Goal: Navigation & Orientation: Find specific page/section

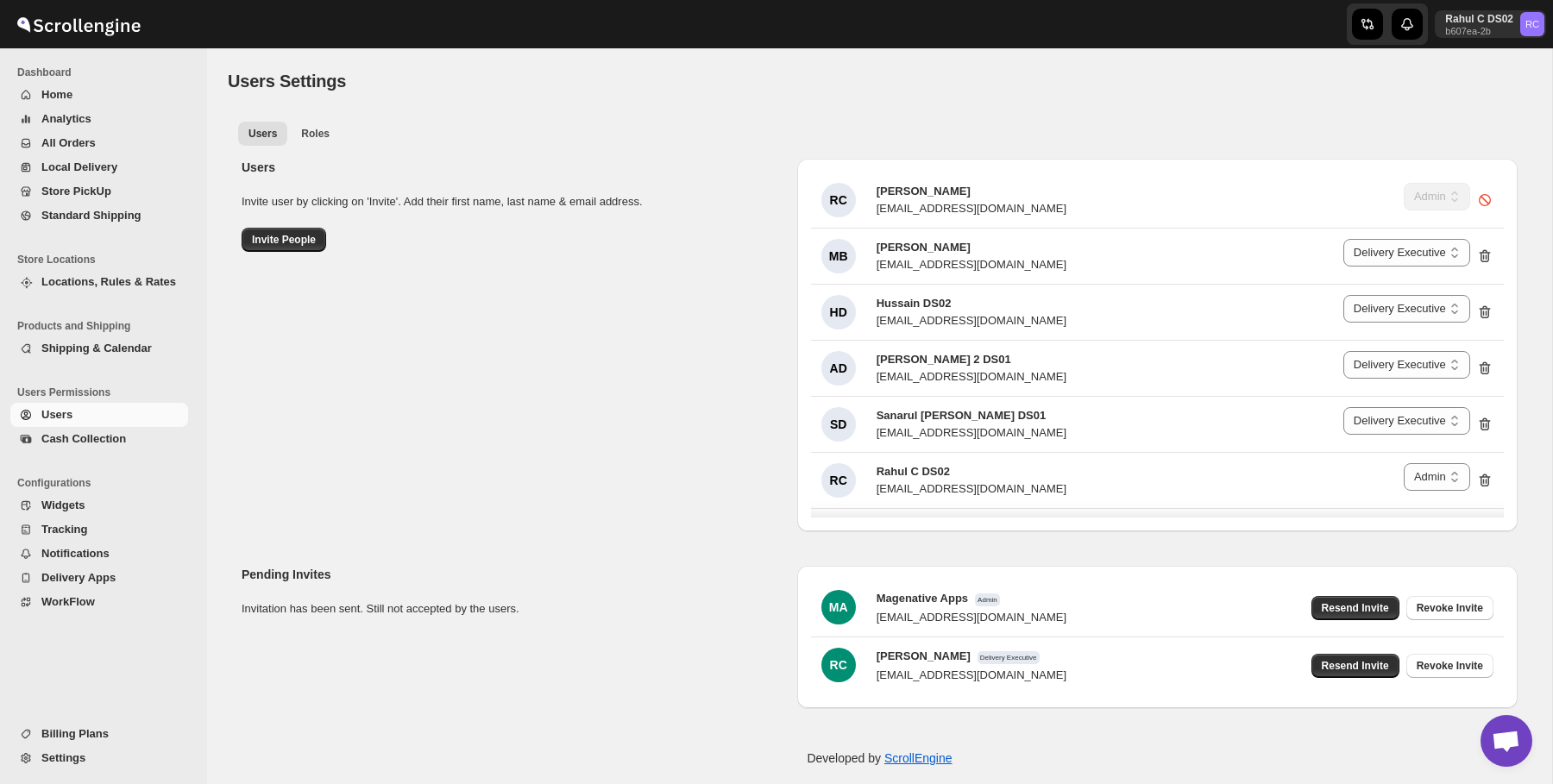
select select "637b767fbaab0276b10c91d5"
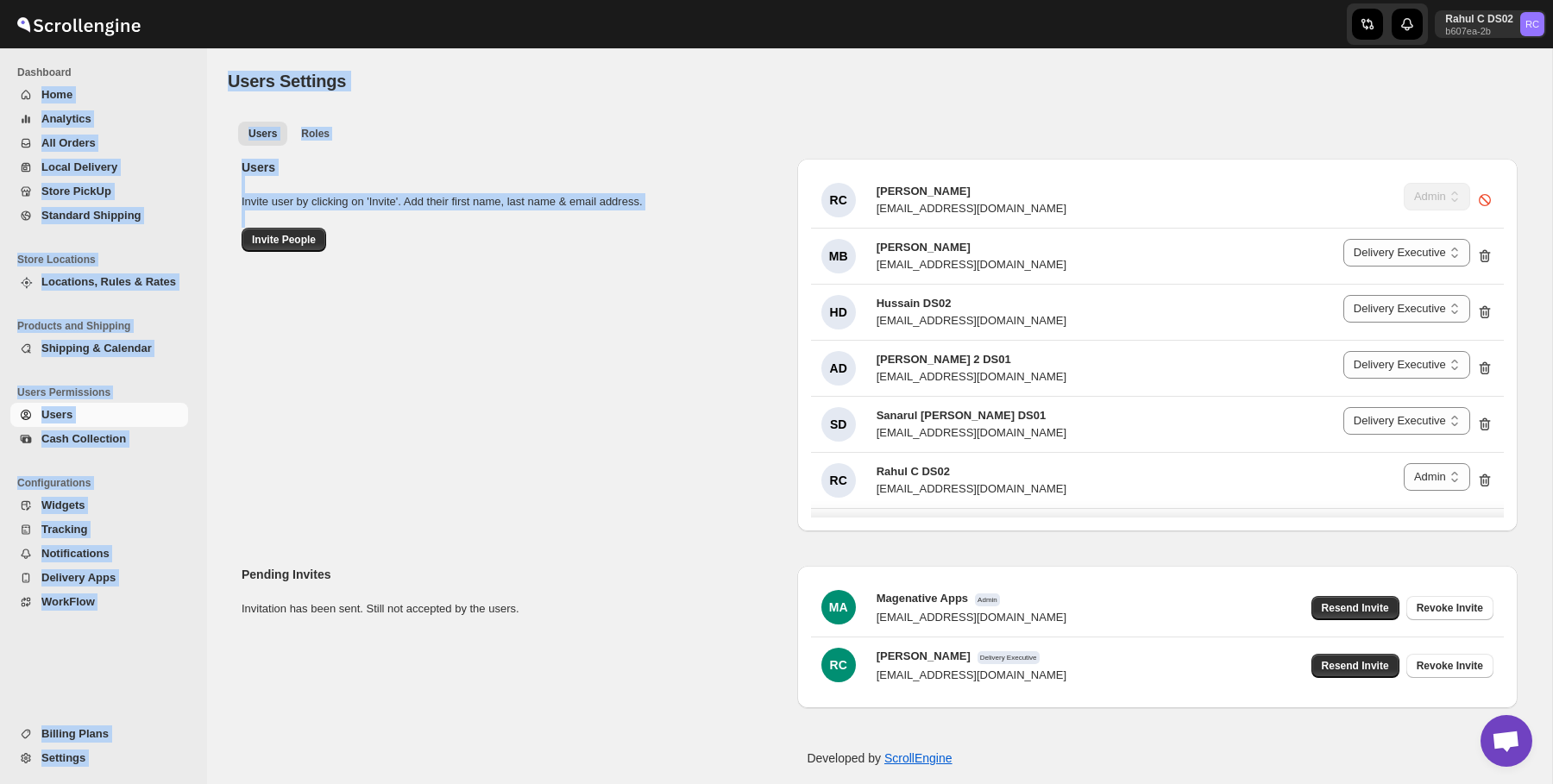
drag, startPoint x: 185, startPoint y: 67, endPoint x: 566, endPoint y: 371, distance: 487.4
click at [566, 371] on div "Skip to content Rahul C DS02 b607ea-2b RC Dashboard Home Analytics All Orders L…" at bounding box center [776, 400] width 1553 height 801
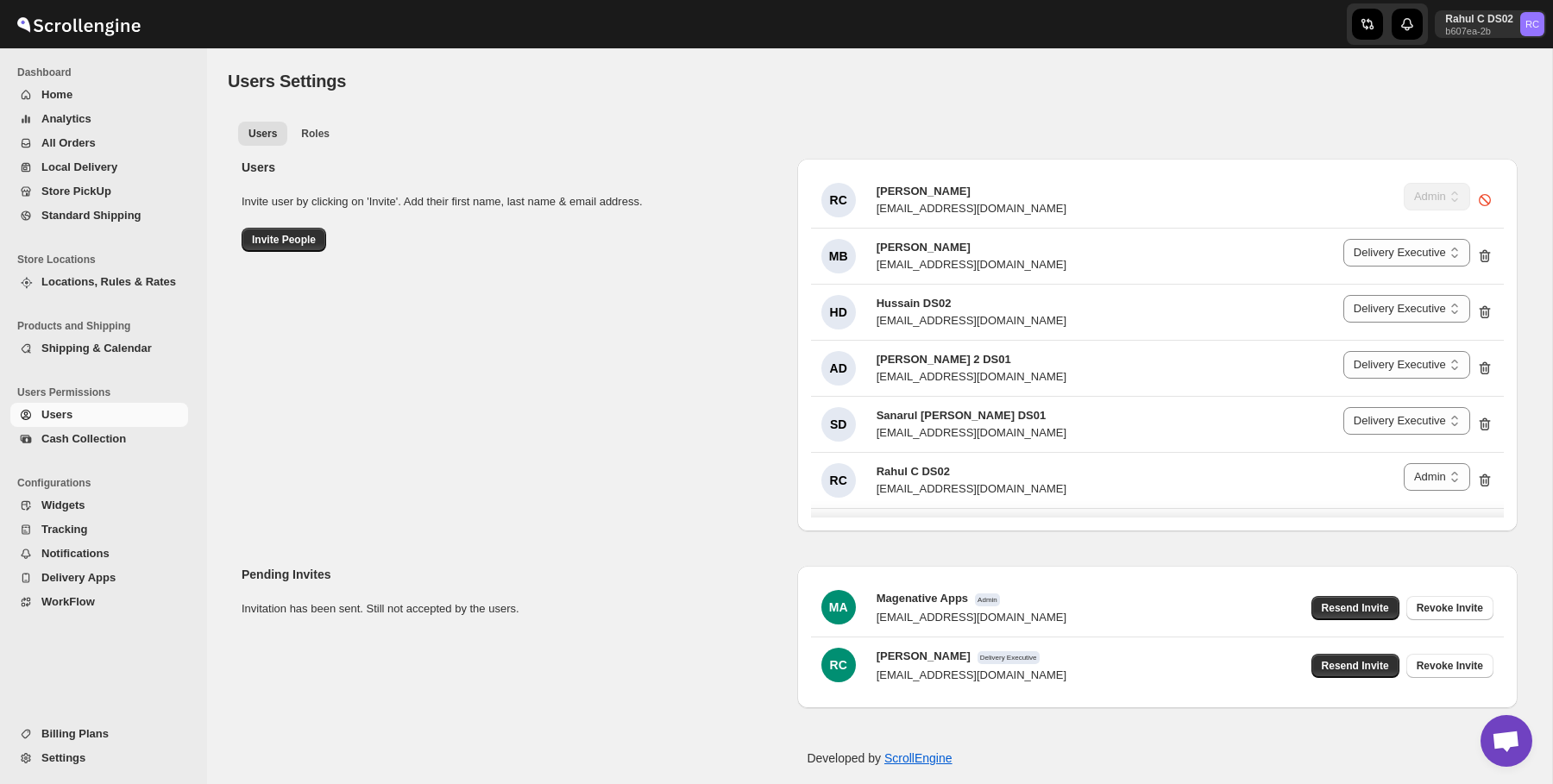
click at [566, 371] on div "Users Invite user by clicking on 'Invite'. Add their first name, last name & em…" at bounding box center [873, 338] width 1290 height 386
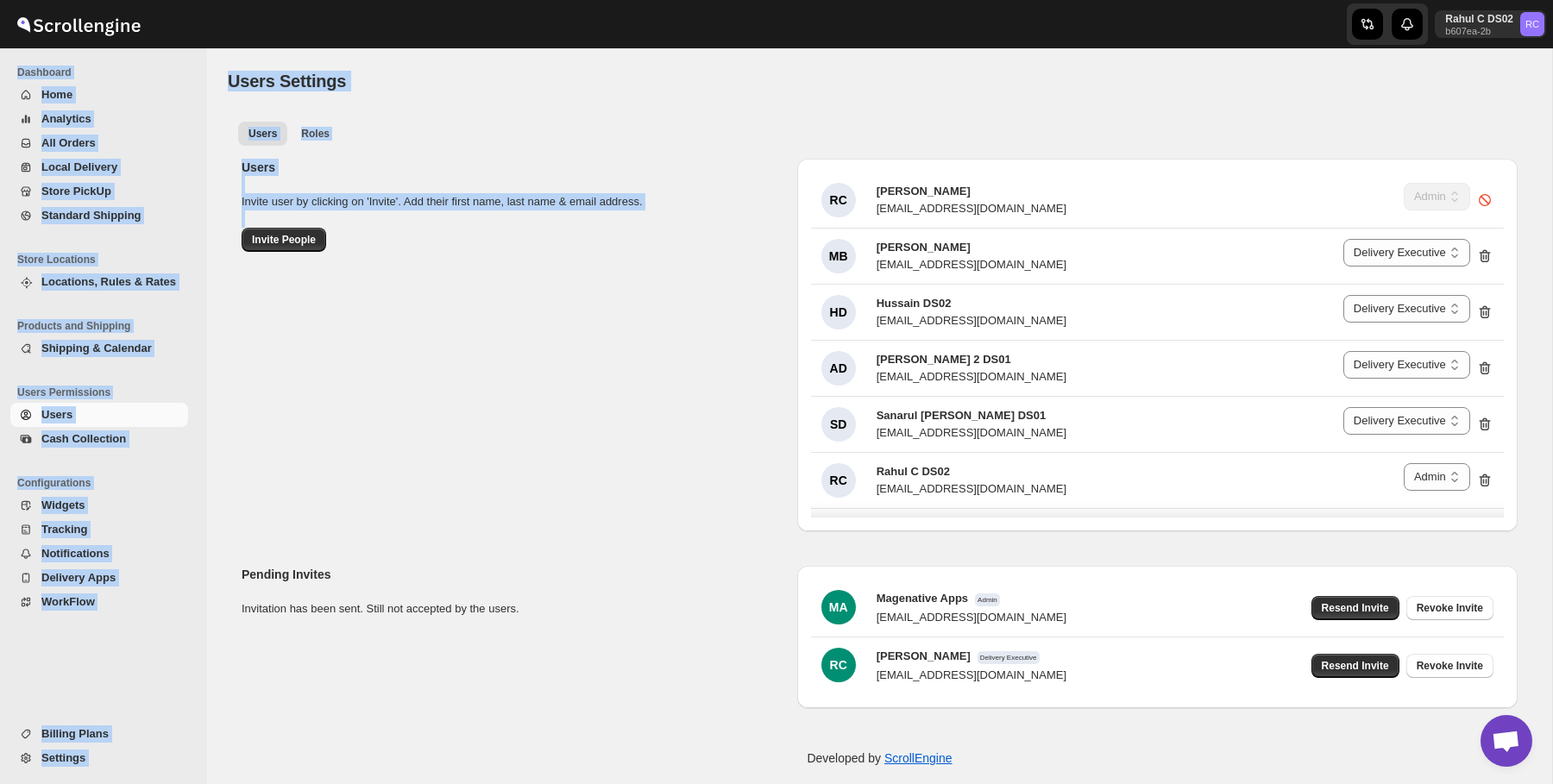
drag, startPoint x: 566, startPoint y: 371, endPoint x: 217, endPoint y: 49, distance: 474.9
click at [217, 49] on div "Users Settings. This page is ready Users Settings Users Roles More views Users …" at bounding box center [880, 382] width 1346 height 667
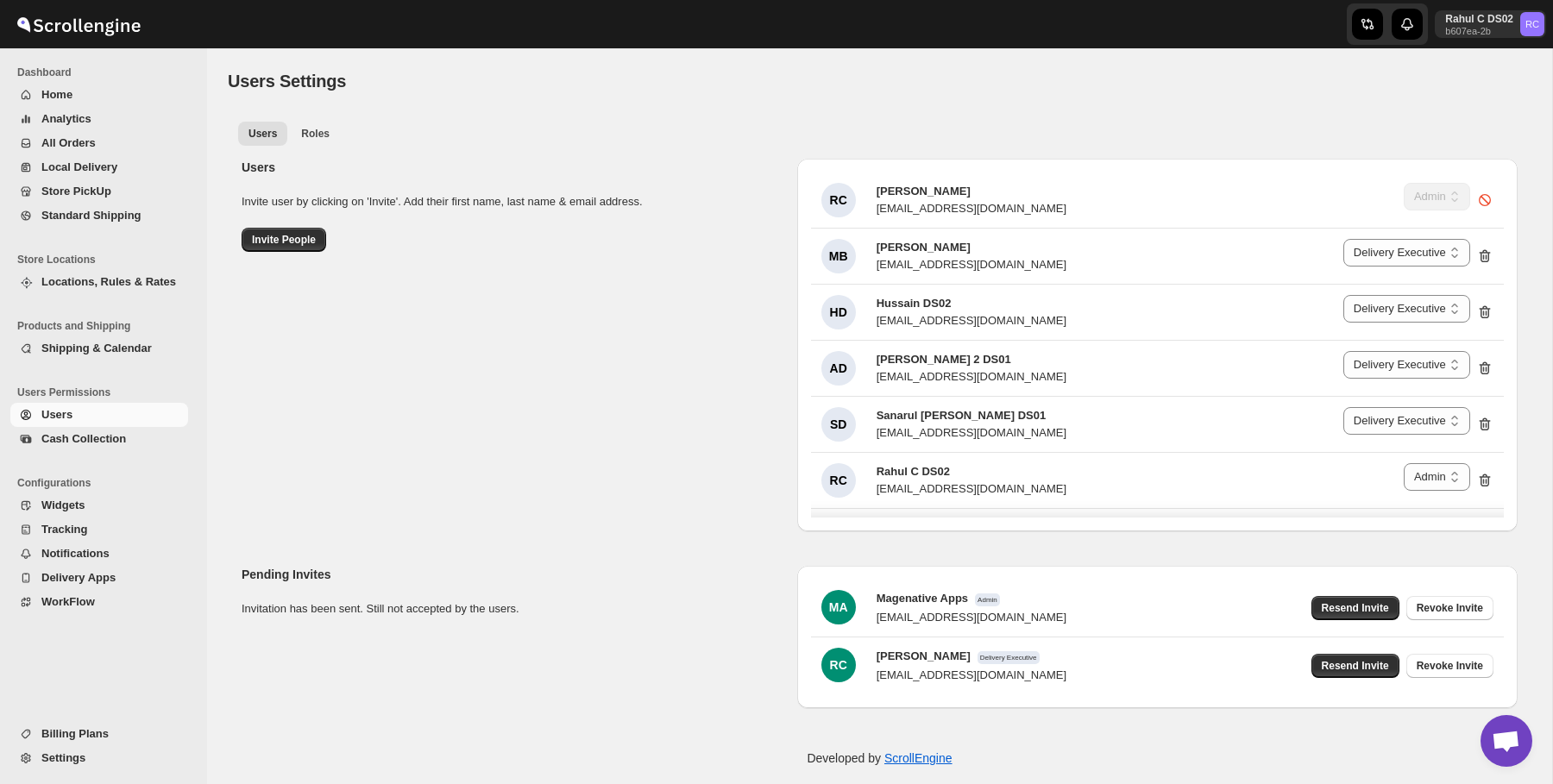
click at [217, 49] on div "Users Settings. This page is ready Users Settings Users Roles More views Users …" at bounding box center [880, 382] width 1346 height 667
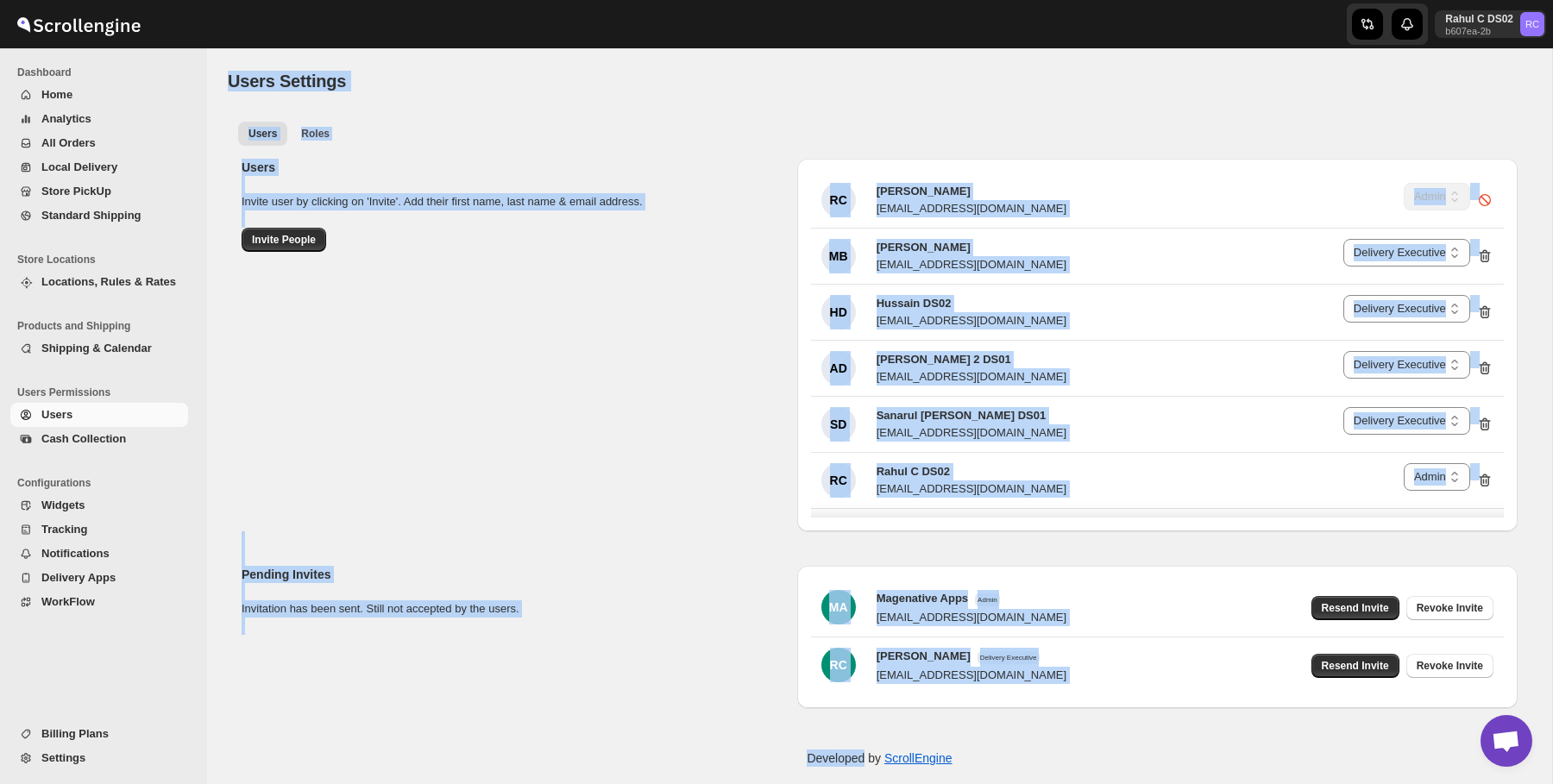
drag, startPoint x: 217, startPoint y: 49, endPoint x: 710, endPoint y: 719, distance: 831.8
click at [710, 719] on div "Users Settings. This page is ready Users Settings Users Roles More views Users …" at bounding box center [880, 425] width 1346 height 753
click at [710, 719] on div "Developed by ScrollEngine" at bounding box center [880, 758] width 1346 height 87
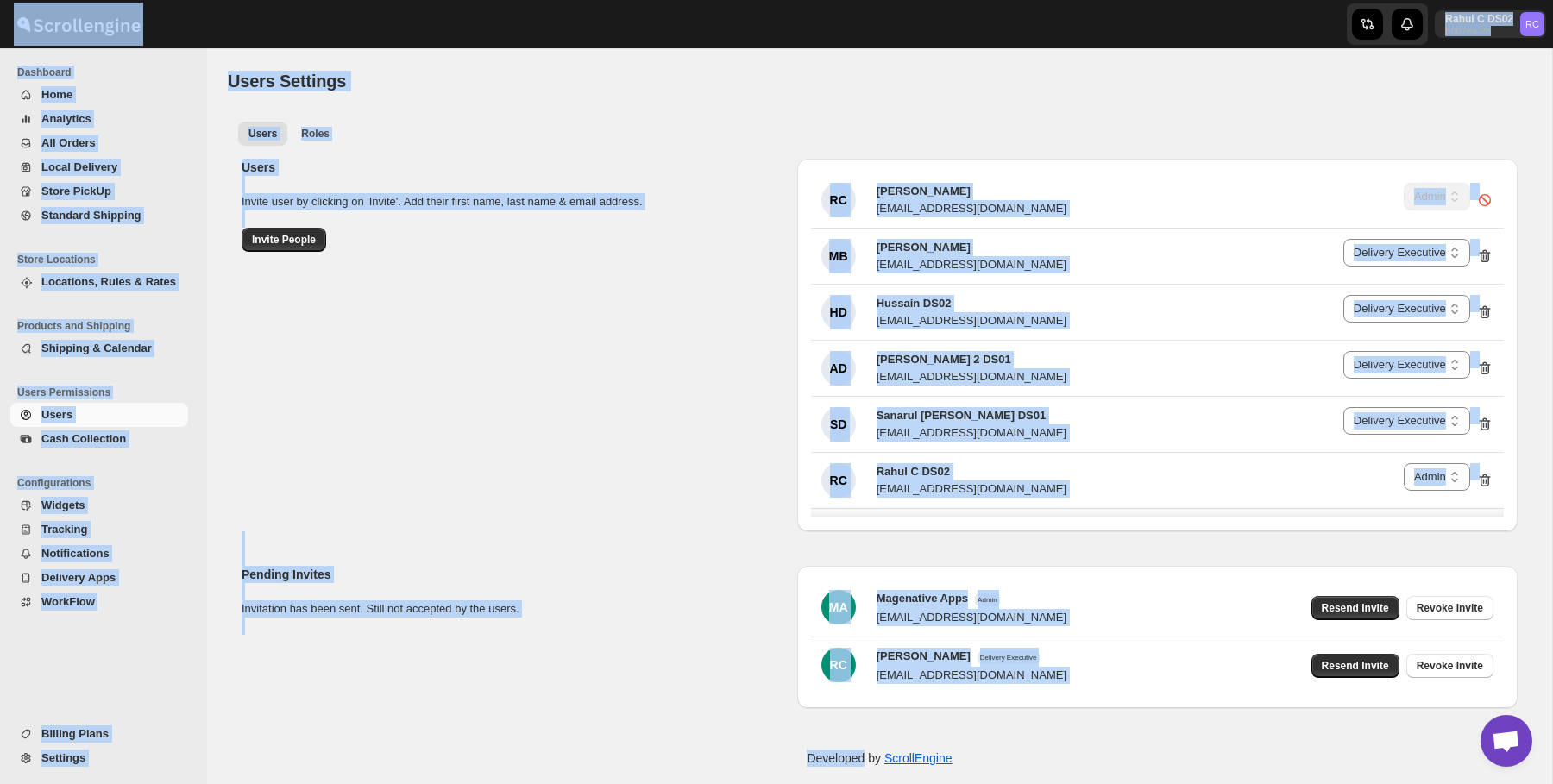
drag, startPoint x: 710, startPoint y: 719, endPoint x: 107, endPoint y: 5, distance: 934.6
click at [107, 5] on div "Skip to content Rahul C DS02 b607ea-2b RC Dashboard Home Analytics All Orders L…" at bounding box center [776, 400] width 1553 height 801
click at [218, 51] on div "Users Settings. This page is ready Users Settings Users Roles More views Users …" at bounding box center [880, 382] width 1346 height 667
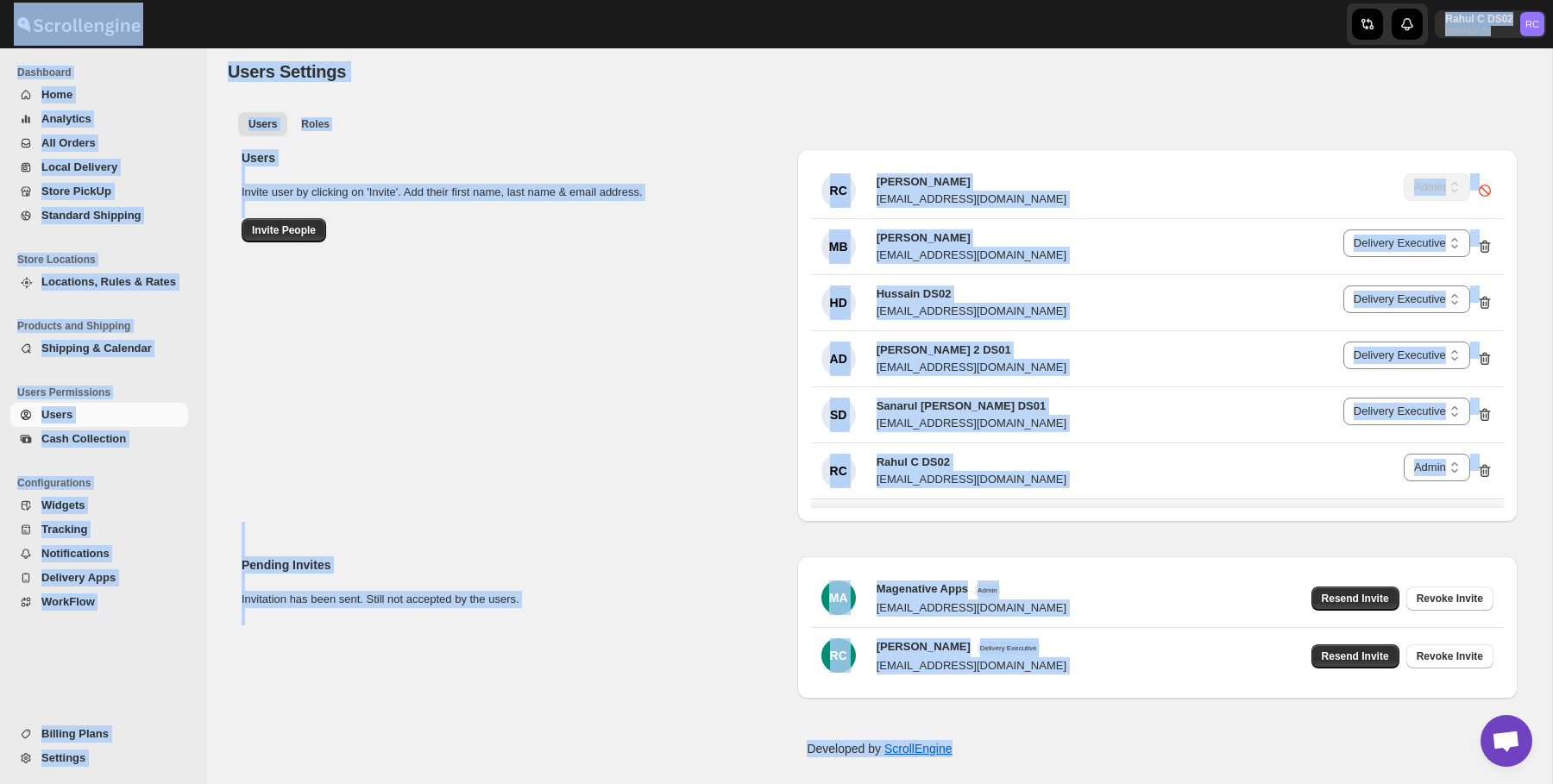
scroll to position [17, 0]
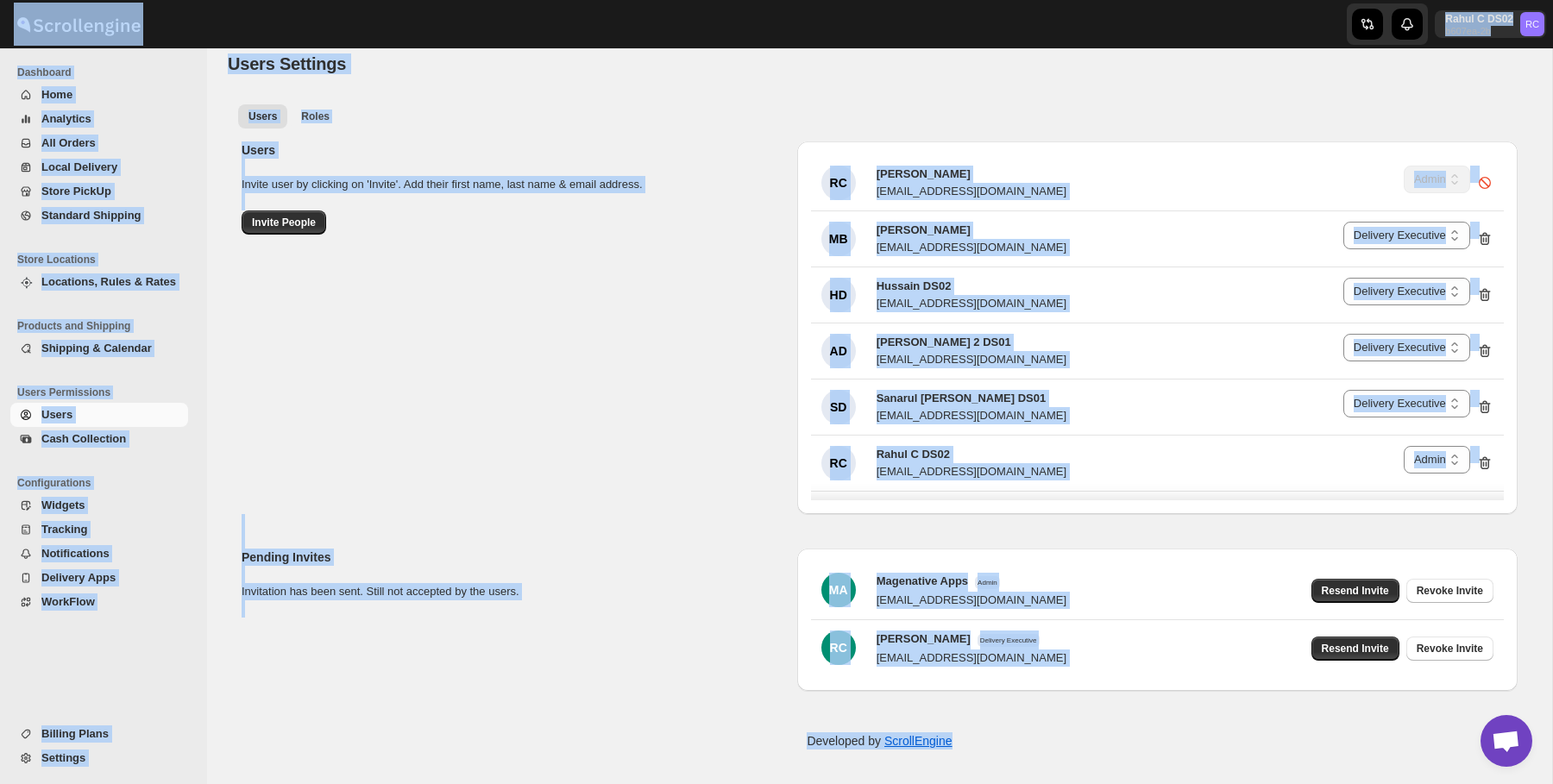
drag, startPoint x: 239, startPoint y: 22, endPoint x: 1105, endPoint y: 758, distance: 1136.5
click at [1105, 758] on div "Skip to content Rahul C DS02 b607ea-2b RC Dashboard Home Analytics All Orders L…" at bounding box center [776, 383] width 1553 height 801
click at [1105, 758] on div "Developed by ScrollEngine" at bounding box center [880, 740] width 1346 height 87
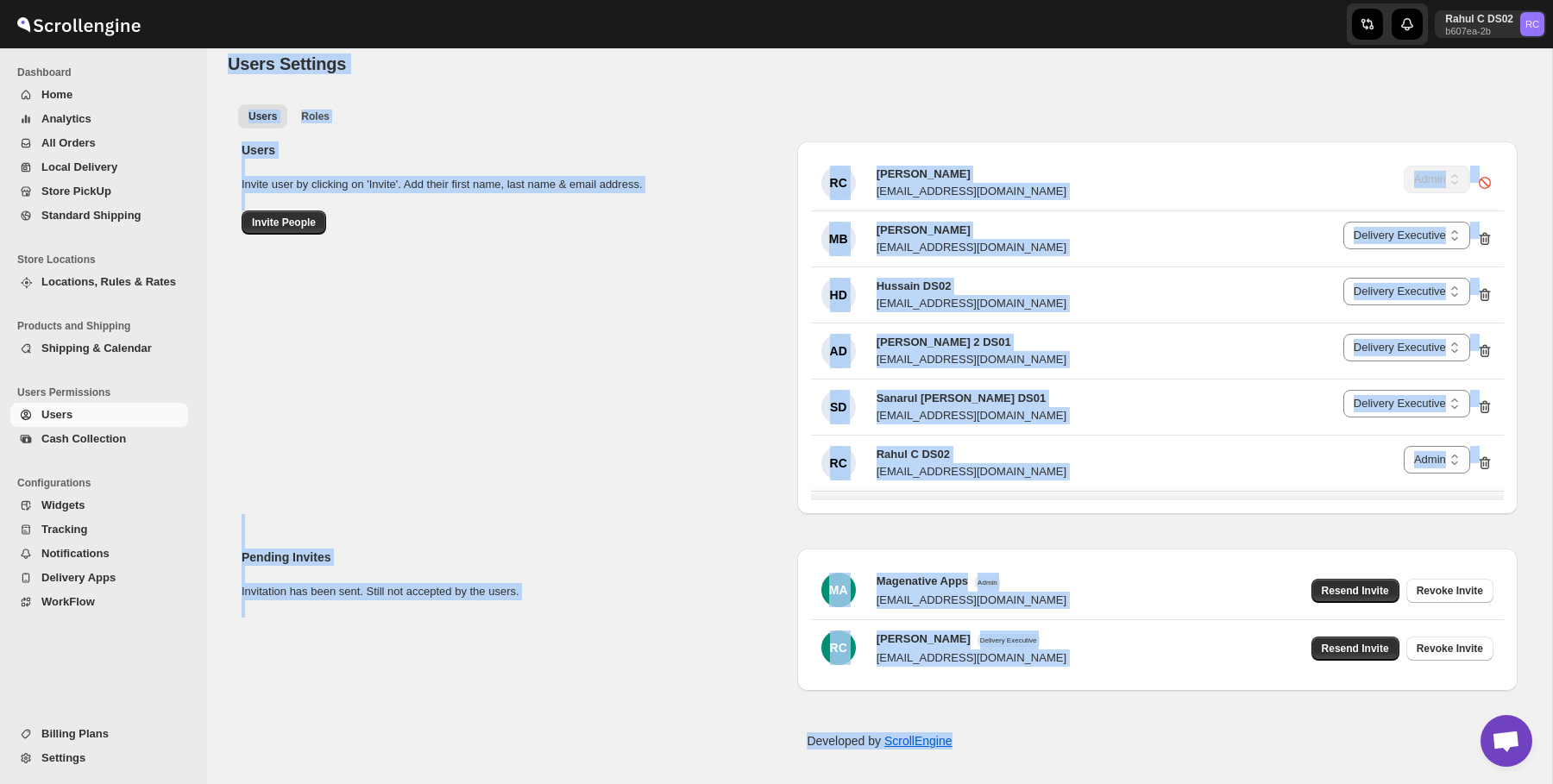
drag, startPoint x: 1105, startPoint y: 758, endPoint x: 264, endPoint y: 58, distance: 1094.2
click at [264, 58] on div "Users Settings. This page is ready Users Settings Users Roles More views Users …" at bounding box center [880, 407] width 1346 height 753
click at [264, 58] on span "Users Settings" at bounding box center [287, 64] width 118 height 19
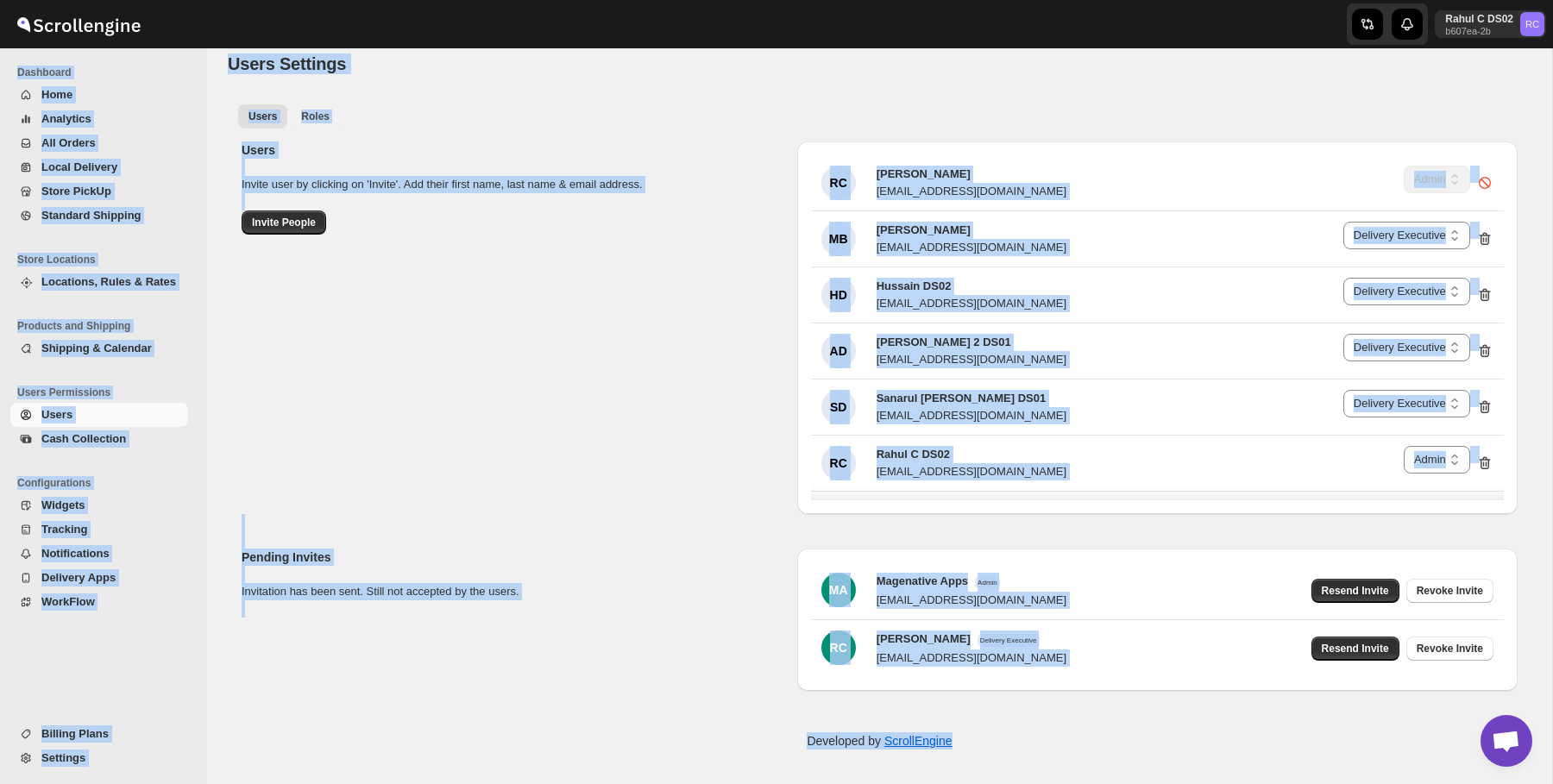
drag, startPoint x: 198, startPoint y: 48, endPoint x: 1119, endPoint y: 738, distance: 1150.8
click at [1119, 738] on div "Skip to content Rahul C DS02 b607ea-2b RC Dashboard Home Analytics All Orders L…" at bounding box center [776, 383] width 1553 height 801
click at [1119, 738] on div "Developed by ScrollEngine" at bounding box center [880, 740] width 1346 height 87
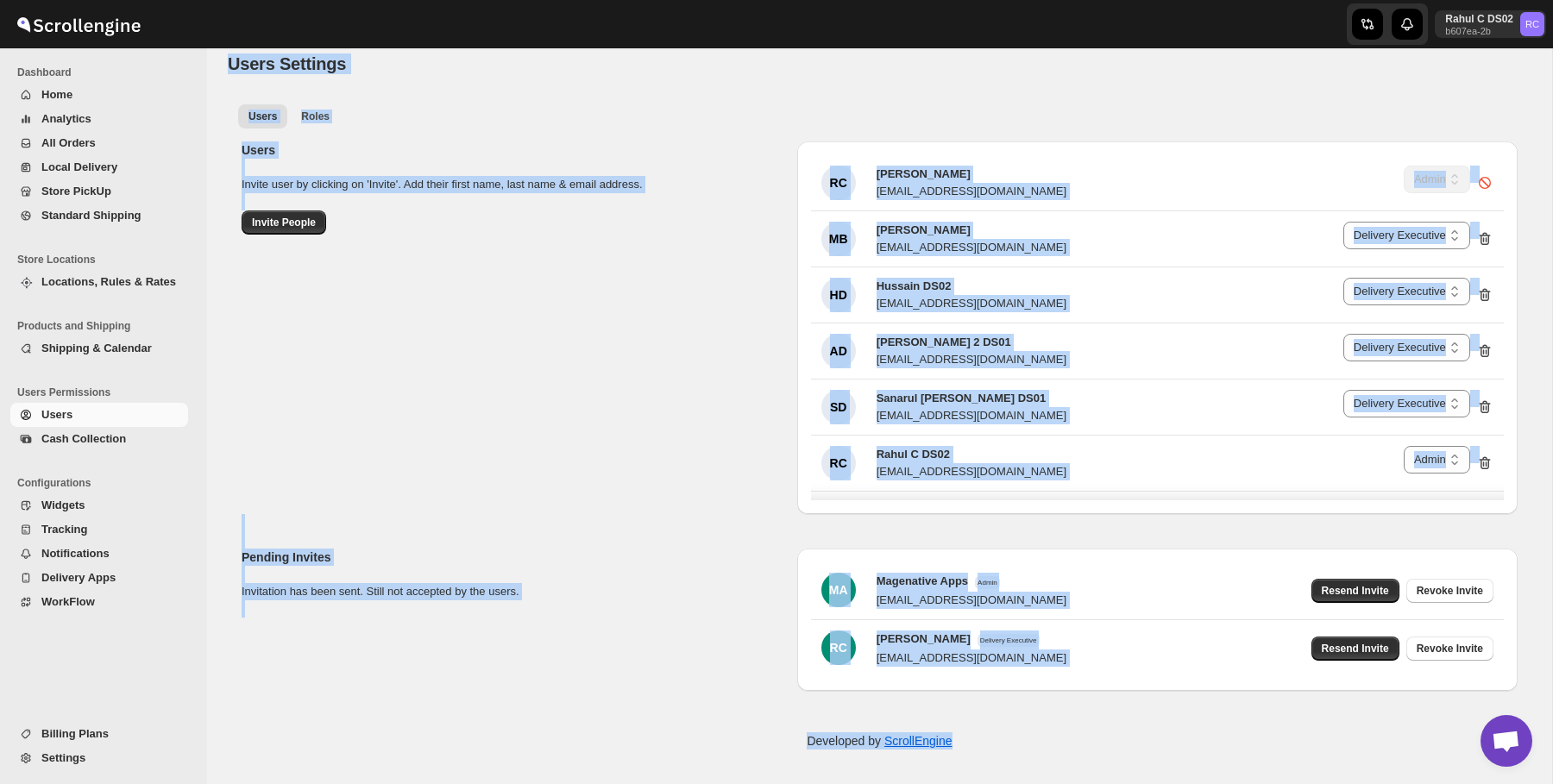
scroll to position [0, 0]
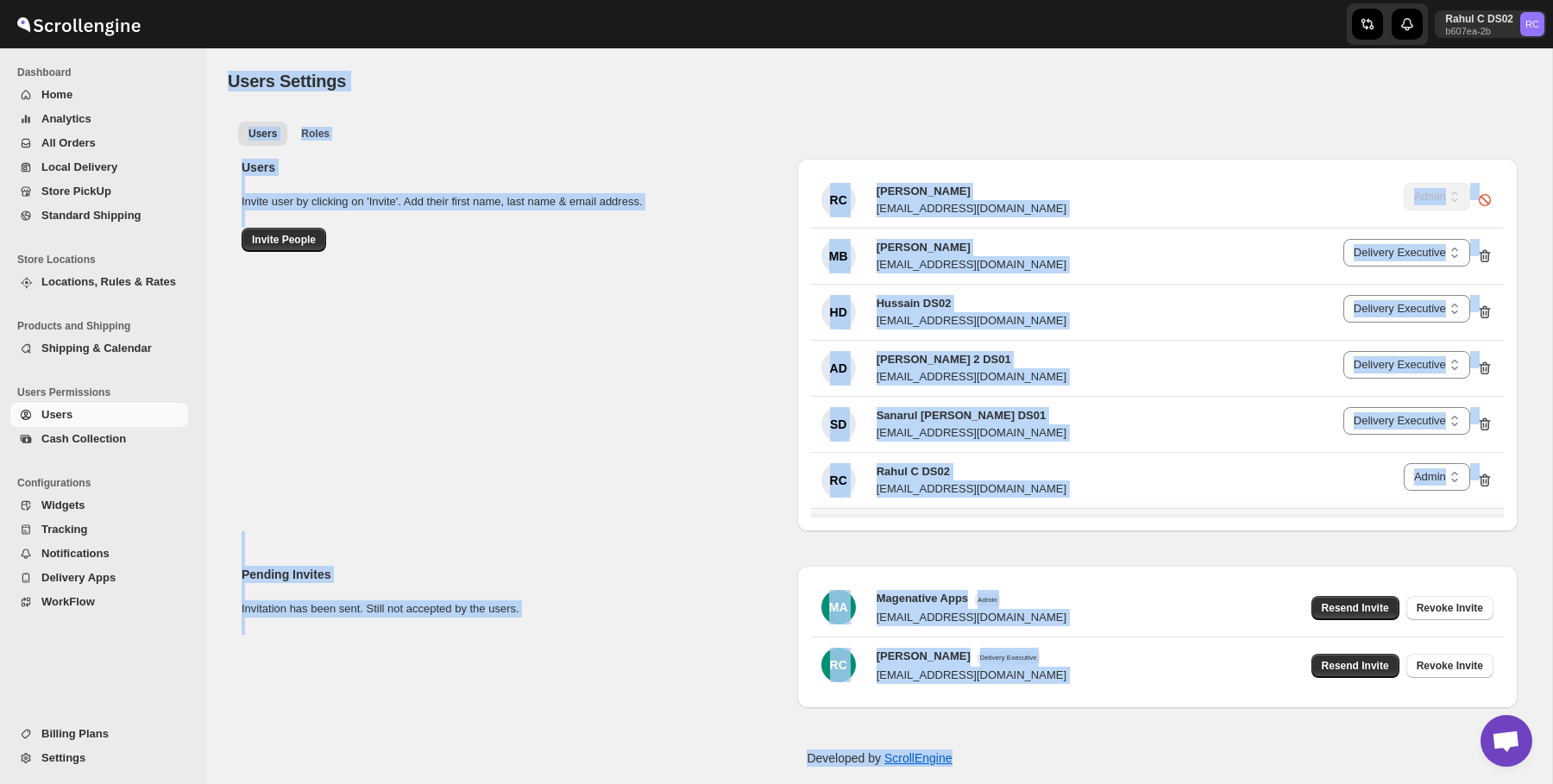
drag, startPoint x: 1119, startPoint y: 738, endPoint x: 78, endPoint y: -55, distance: 1308.6
click at [78, 0] on html "Skip to content Rahul C DS02 b607ea-2b RC Dashboard Home Analytics All Orders L…" at bounding box center [776, 392] width 1553 height 784
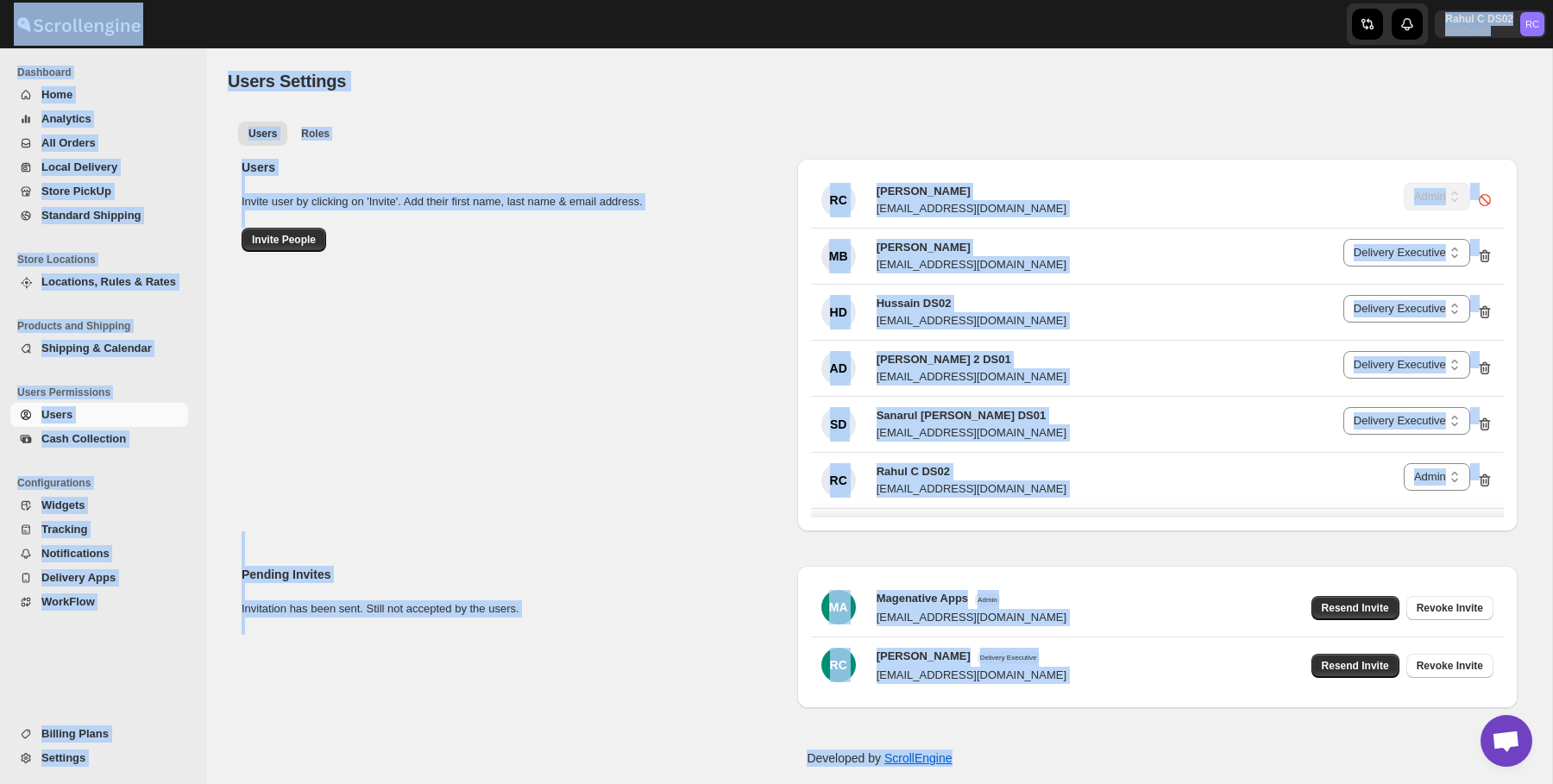
scroll to position [17, 0]
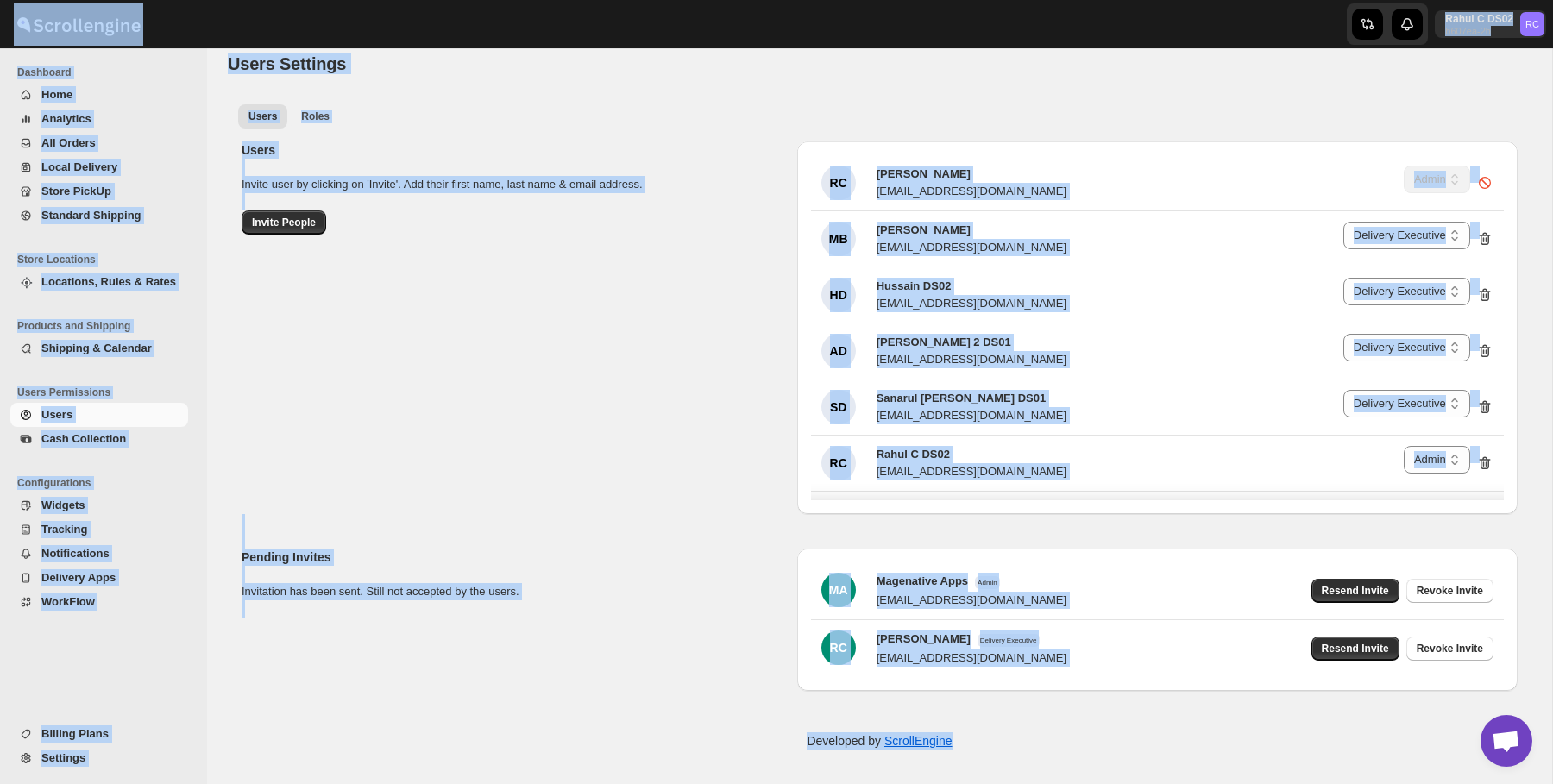
drag, startPoint x: 165, startPoint y: 6, endPoint x: 1127, endPoint y: 753, distance: 1218.0
click at [1127, 753] on div "Skip to content Rahul C DS02 b607ea-2b RC Dashboard Home Analytics All Orders L…" at bounding box center [776, 383] width 1553 height 801
click at [1127, 753] on div "Developed by ScrollEngine" at bounding box center [880, 740] width 1346 height 87
drag, startPoint x: 1127, startPoint y: 753, endPoint x: 124, endPoint y: 16, distance: 1244.7
click at [124, 16] on div "Skip to content Rahul C DS02 b607ea-2b RC Dashboard Home Analytics All Orders L…" at bounding box center [776, 383] width 1553 height 801
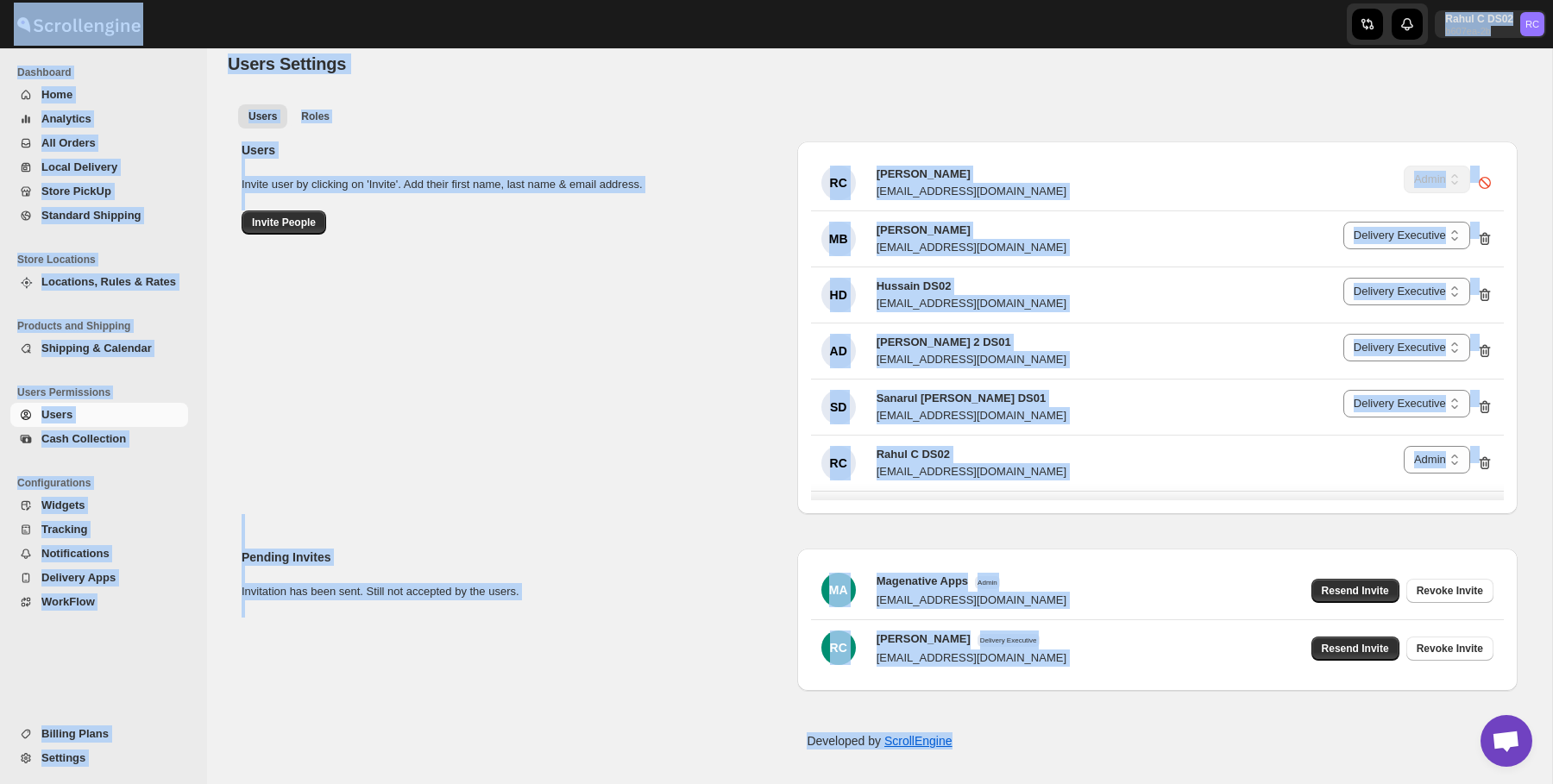
click at [162, 16] on div at bounding box center [104, 24] width 207 height 43
drag, startPoint x: 162, startPoint y: 16, endPoint x: 1027, endPoint y: 766, distance: 1144.9
click at [1027, 766] on div "Skip to content Rahul C DS02 b607ea-2b RC Dashboard Home Analytics All Orders L…" at bounding box center [776, 383] width 1553 height 801
click at [1027, 766] on div "Developed by ScrollEngine" at bounding box center [880, 740] width 1346 height 87
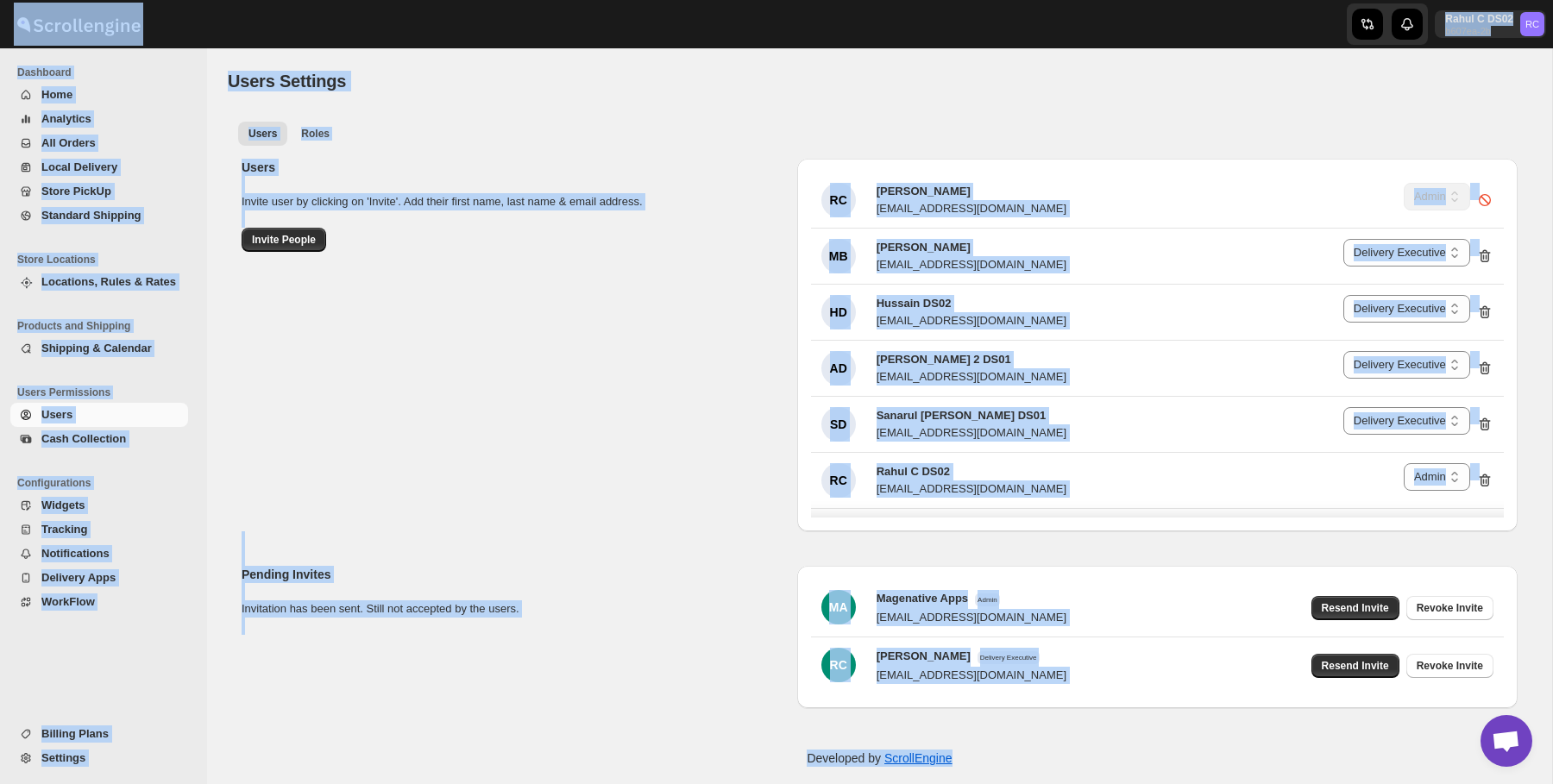
drag, startPoint x: 1027, startPoint y: 766, endPoint x: 70, endPoint y: 29, distance: 1207.9
click at [70, 29] on div "Skip to content Rahul C DS02 b607ea-2b RC Dashboard Home Analytics All Orders L…" at bounding box center [776, 400] width 1553 height 801
click at [211, 40] on div at bounding box center [285, 24] width 569 height 43
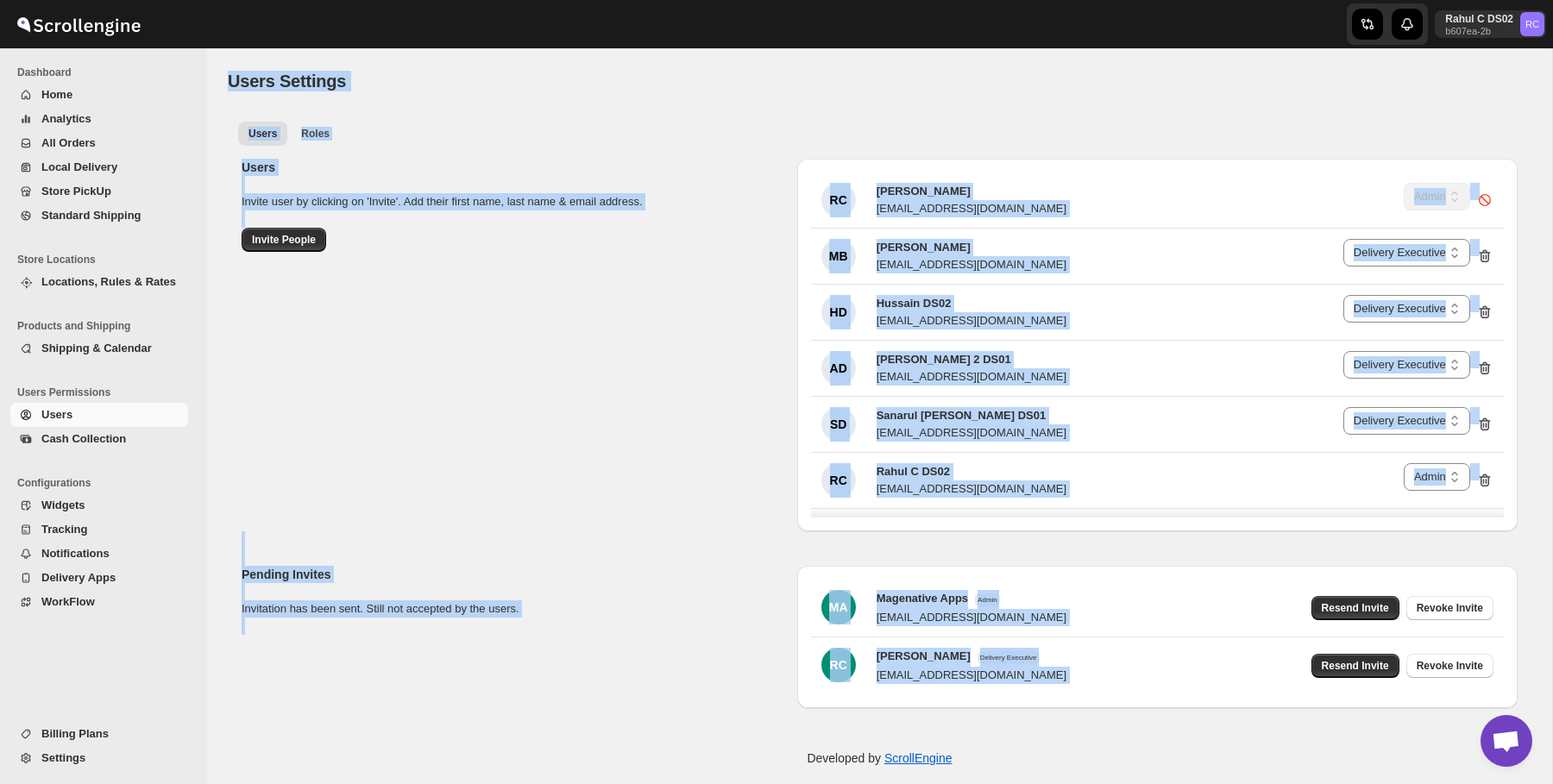
drag, startPoint x: 129, startPoint y: 12, endPoint x: 76, endPoint y: -4, distance: 55.4
click at [76, 0] on html "Skip to content Rahul C DS02 b607ea-2b RC Dashboard Home Analytics All Orders L…" at bounding box center [776, 392] width 1553 height 784
click at [219, 71] on div "Users Settings. This page is ready Users Settings Users Roles More views Users …" at bounding box center [880, 382] width 1346 height 667
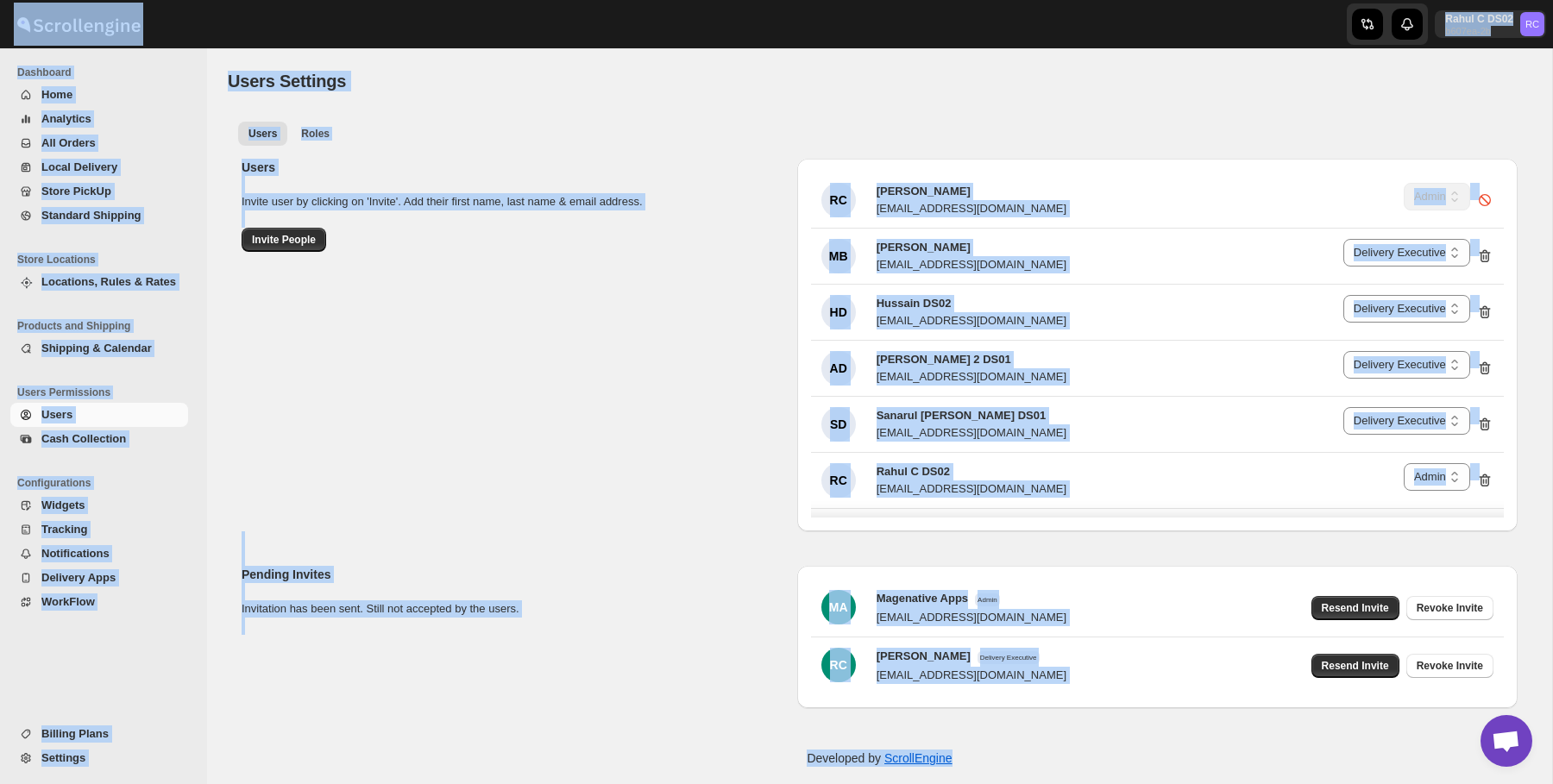
drag, startPoint x: 185, startPoint y: 31, endPoint x: 987, endPoint y: 752, distance: 1078.4
click at [991, 760] on div "Skip to content Rahul C DS02 b607ea-2b RC Dashboard Home Analytics All Orders L…" at bounding box center [776, 400] width 1553 height 801
click at [987, 752] on div "Developed by ScrollEngine" at bounding box center [880, 758] width 1346 height 87
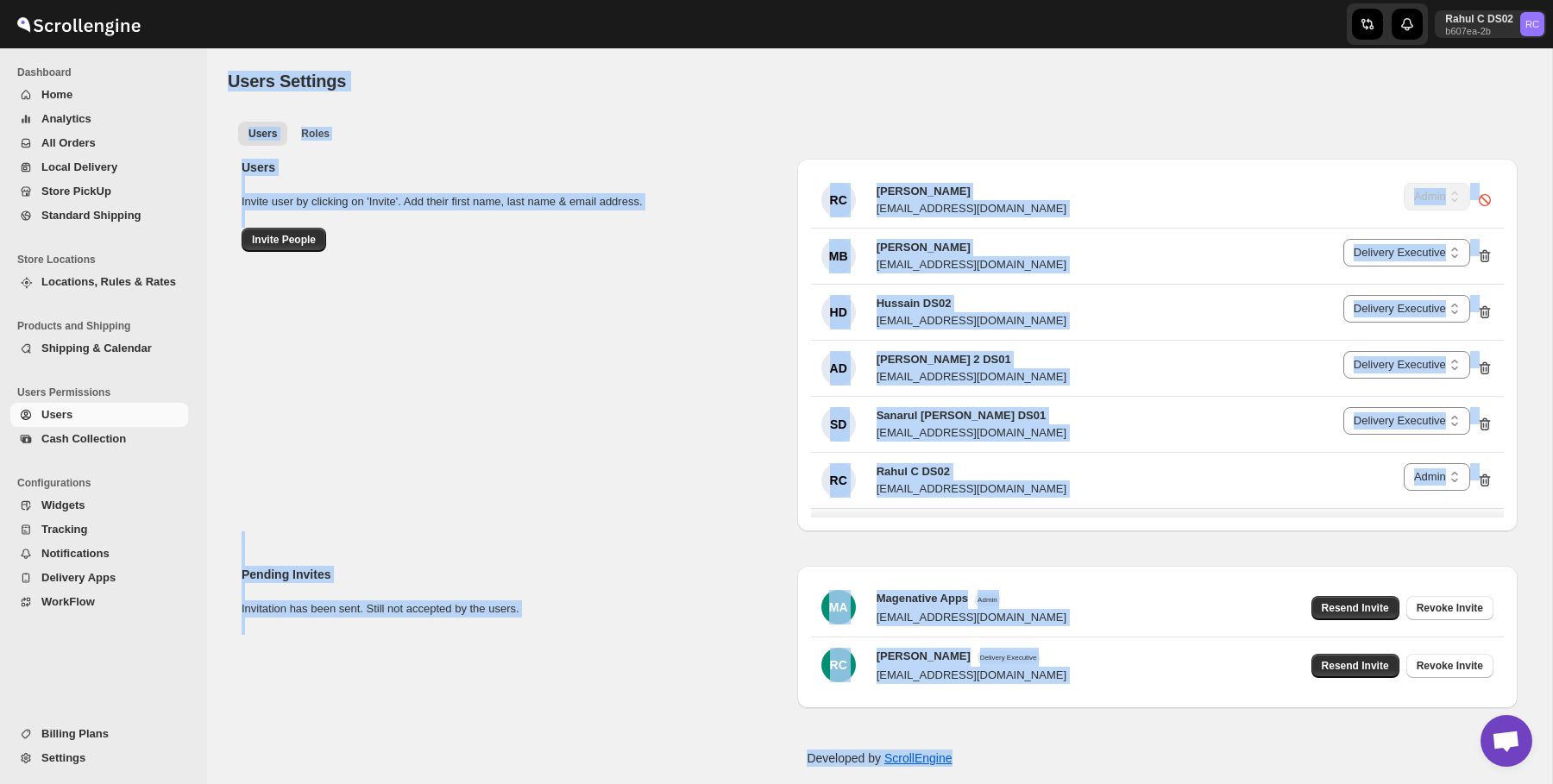
drag, startPoint x: 987, startPoint y: 752, endPoint x: 197, endPoint y: -4, distance: 1093.5
click at [197, 0] on html "Skip to content Rahul C DS02 b607ea-2b RC Dashboard Home Analytics All Orders L…" at bounding box center [776, 392] width 1553 height 784
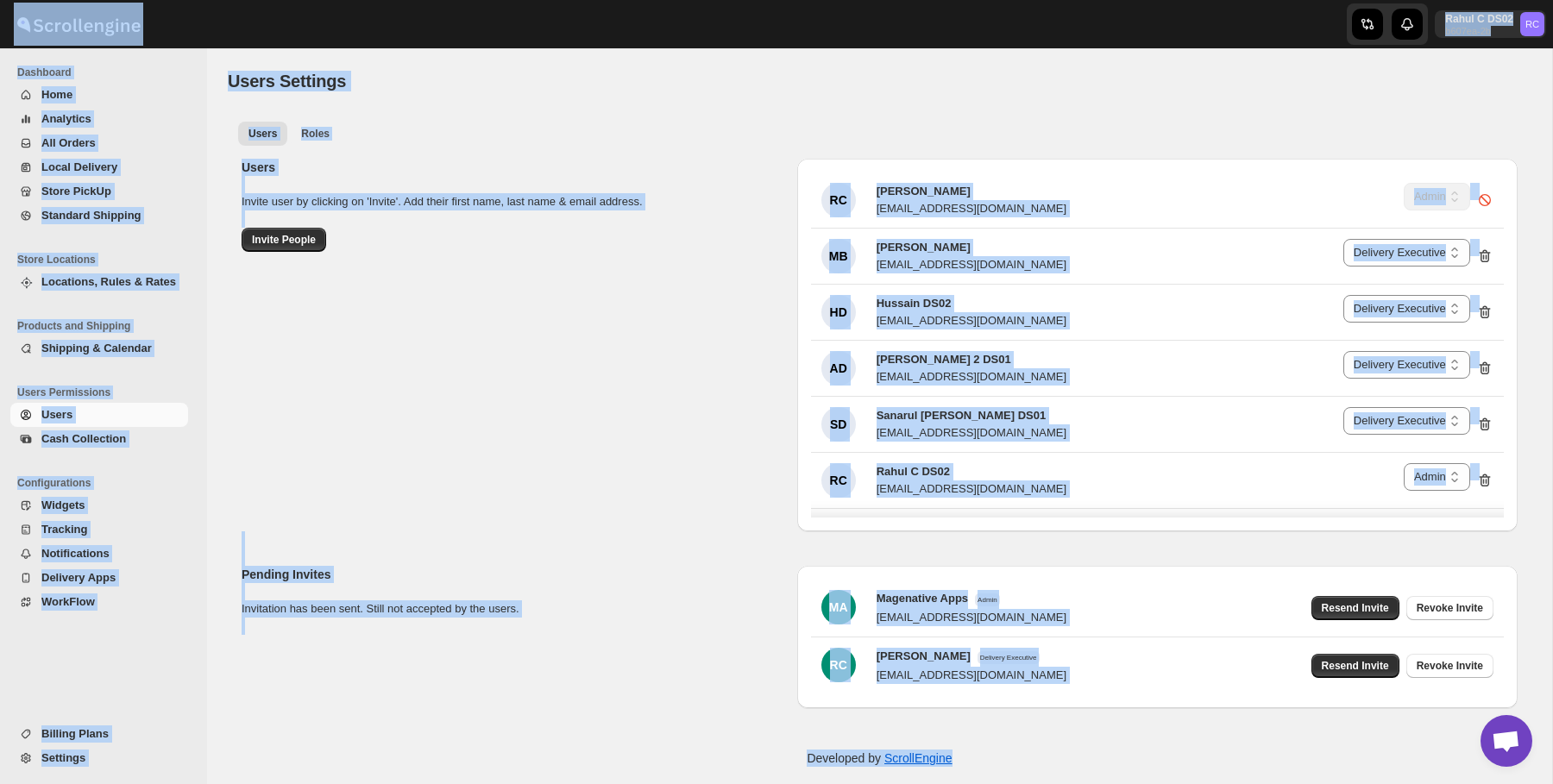
scroll to position [17, 0]
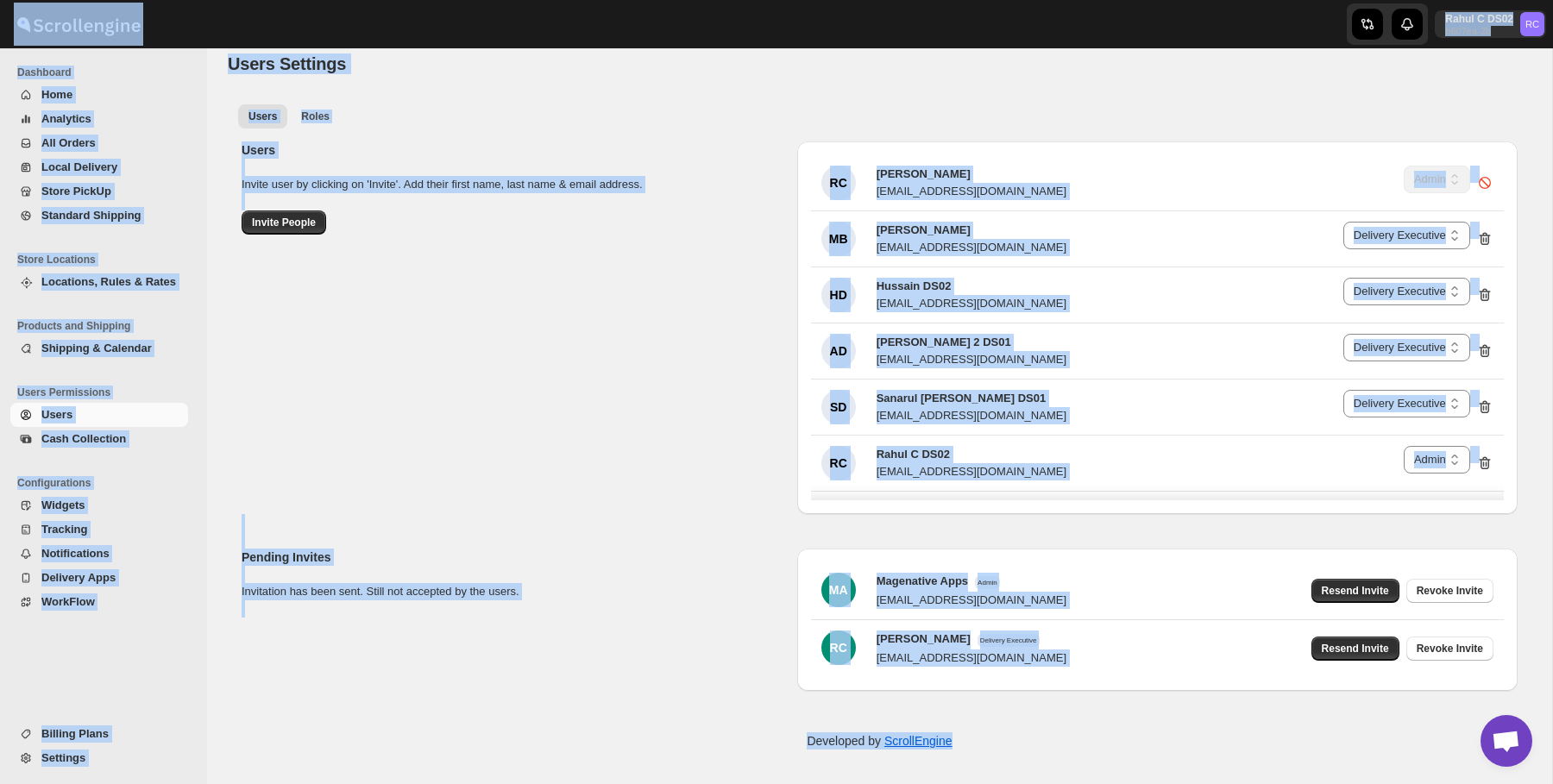
drag, startPoint x: 193, startPoint y: 27, endPoint x: 996, endPoint y: 755, distance: 1083.9
click at [996, 755] on div "Skip to content Rahul C DS02 b607ea-2b RC Dashboard Home Analytics All Orders L…" at bounding box center [776, 383] width 1553 height 801
click at [996, 755] on div "Developed by ScrollEngine" at bounding box center [880, 740] width 1346 height 87
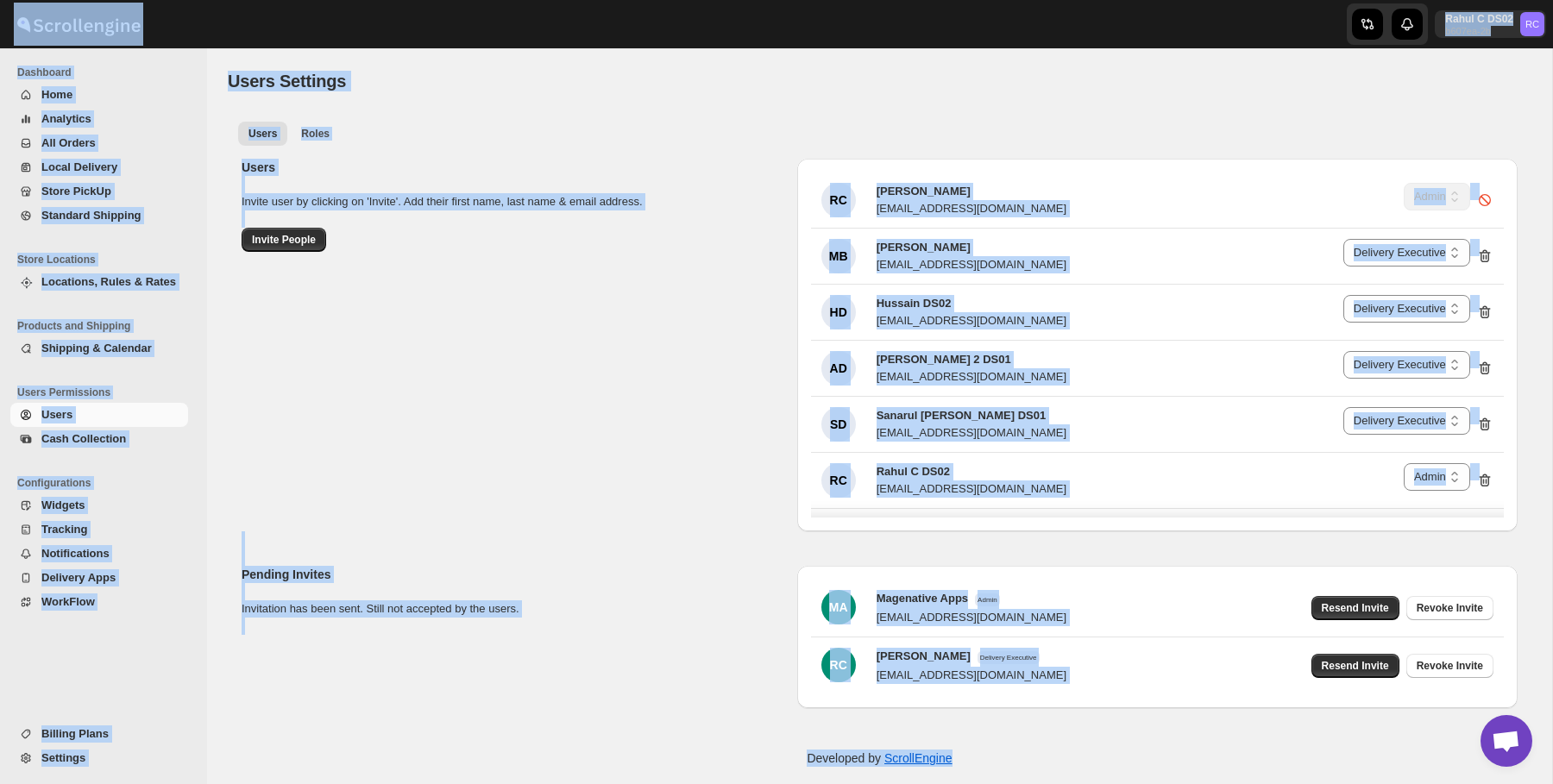
drag, startPoint x: 996, startPoint y: 755, endPoint x: 88, endPoint y: 5, distance: 1177.7
click at [88, 5] on div "Skip to content Rahul C DS02 b607ea-2b RC Dashboard Home Analytics All Orders L…" at bounding box center [776, 400] width 1553 height 801
click at [203, 47] on div "Rahul C DS02 b607ea-2b RC" at bounding box center [776, 24] width 1553 height 49
drag, startPoint x: 203, startPoint y: 47, endPoint x: 950, endPoint y: 762, distance: 1034.0
click at [953, 763] on div "Skip to content Rahul C DS02 b607ea-2b RC Dashboard Home Analytics All Orders L…" at bounding box center [776, 400] width 1553 height 801
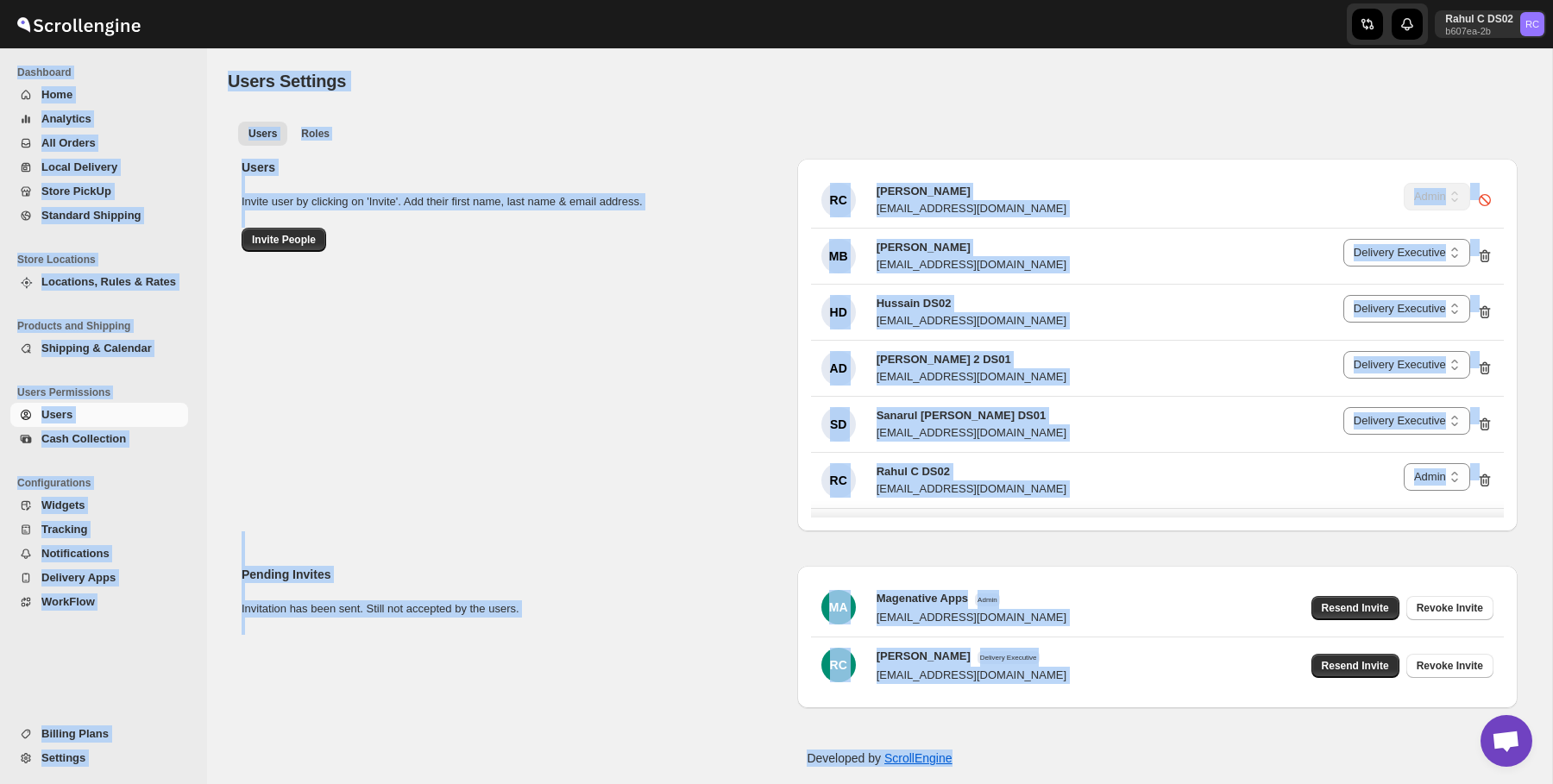
click at [973, 753] on div "Developed by ScrollEngine" at bounding box center [880, 758] width 1346 height 87
drag, startPoint x: 973, startPoint y: 753, endPoint x: 3, endPoint y: 1, distance: 1227.4
click at [3, 1] on div "Skip to content Rahul C DS02 b607ea-2b RC Dashboard Home Analytics All Orders L…" at bounding box center [776, 400] width 1553 height 801
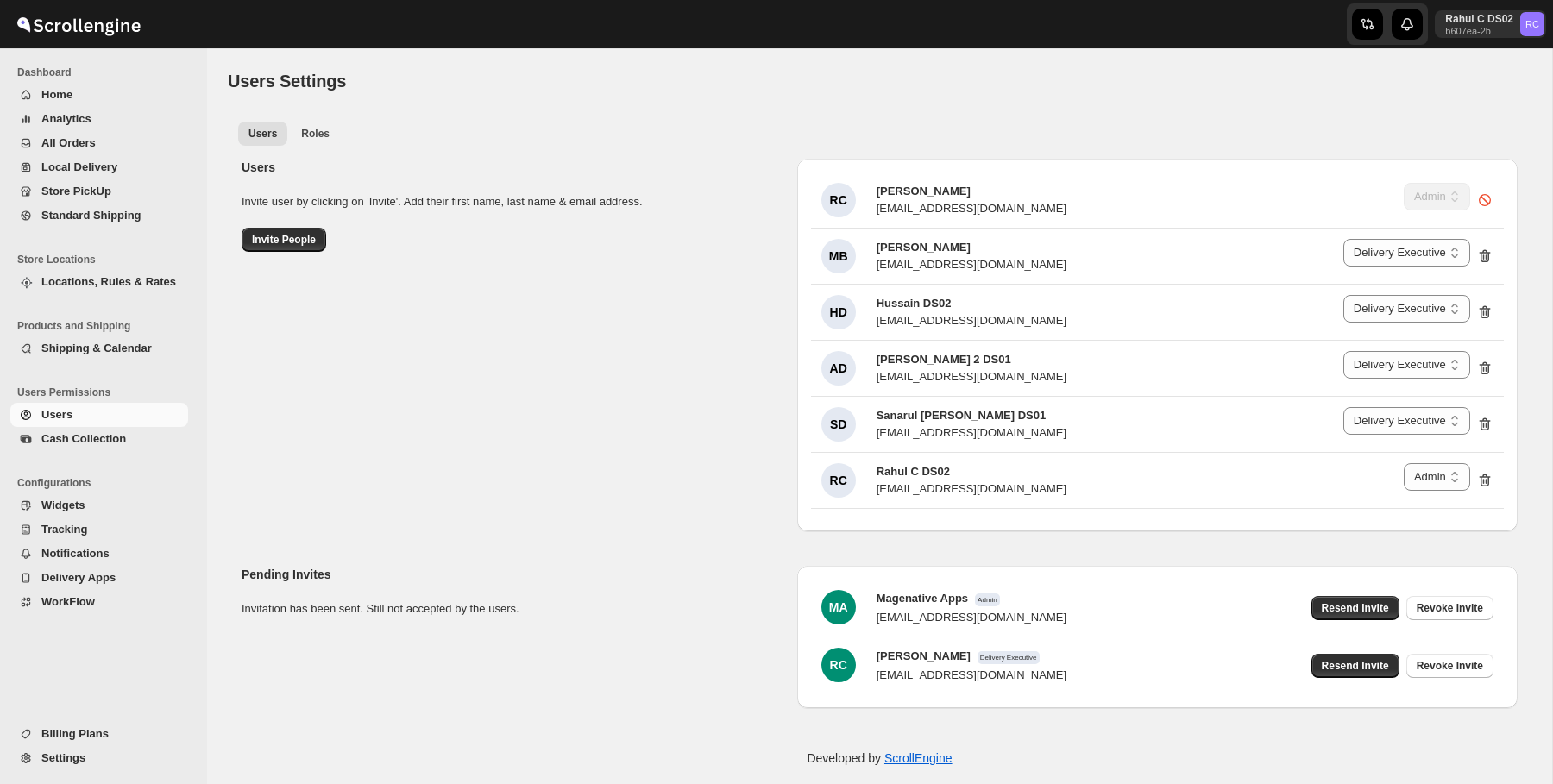
select select "637b767fbaab0276b10c91d5"
